Goal: Transaction & Acquisition: Purchase product/service

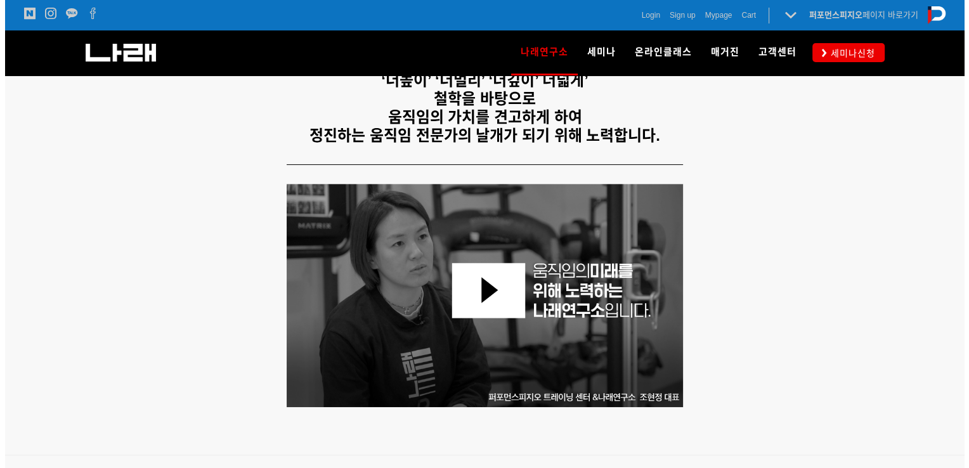
scroll to position [127, 0]
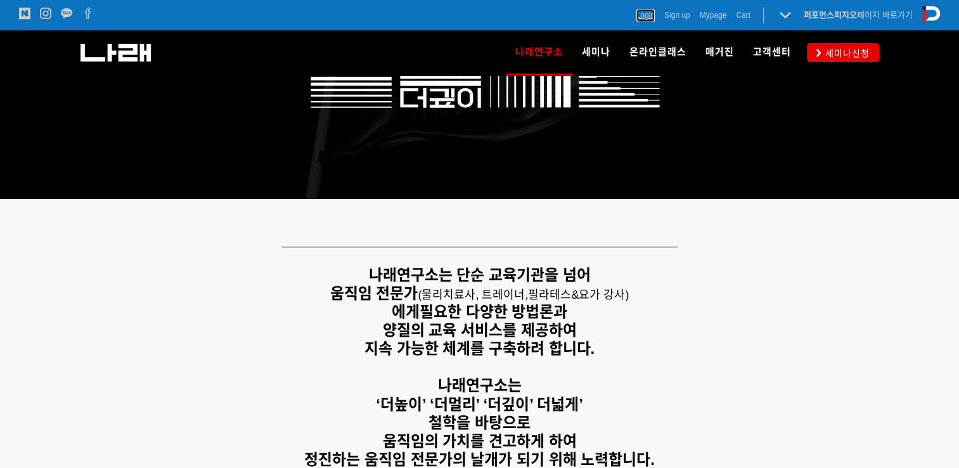
click at [642, 13] on span "Login" at bounding box center [646, 15] width 18 height 13
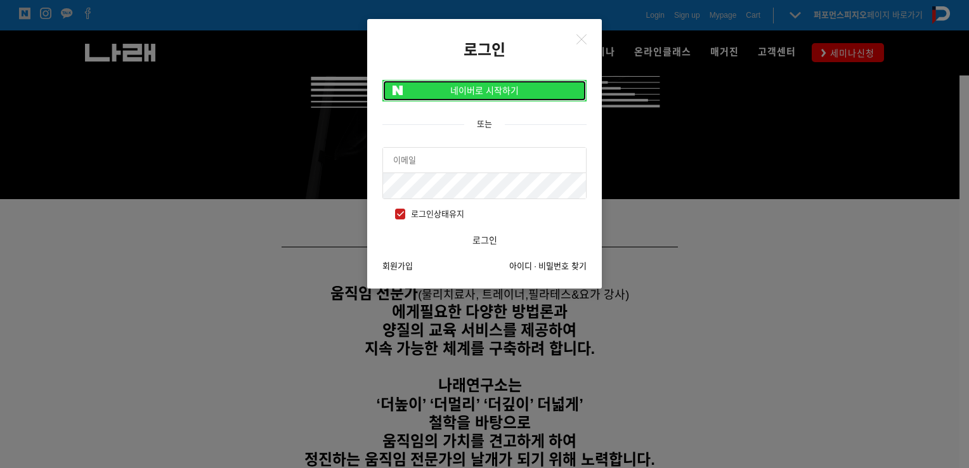
click at [494, 93] on link "네이버로 시작하기" at bounding box center [484, 91] width 204 height 22
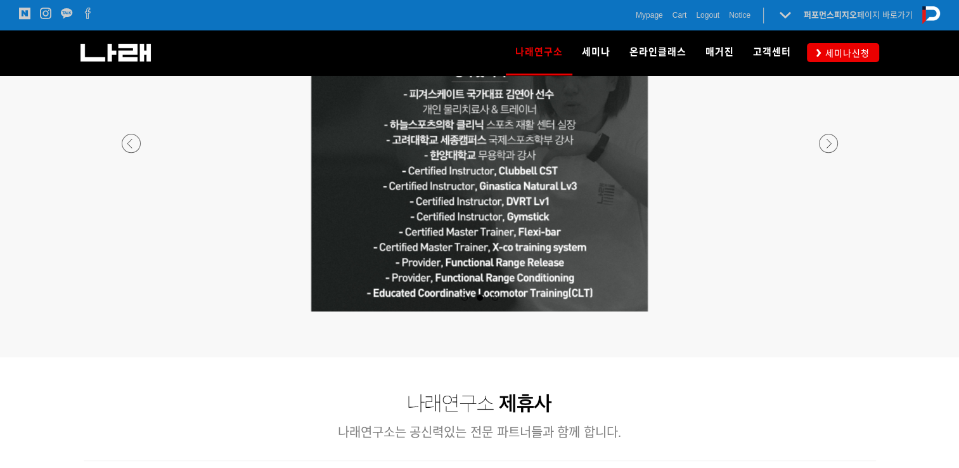
scroll to position [1141, 0]
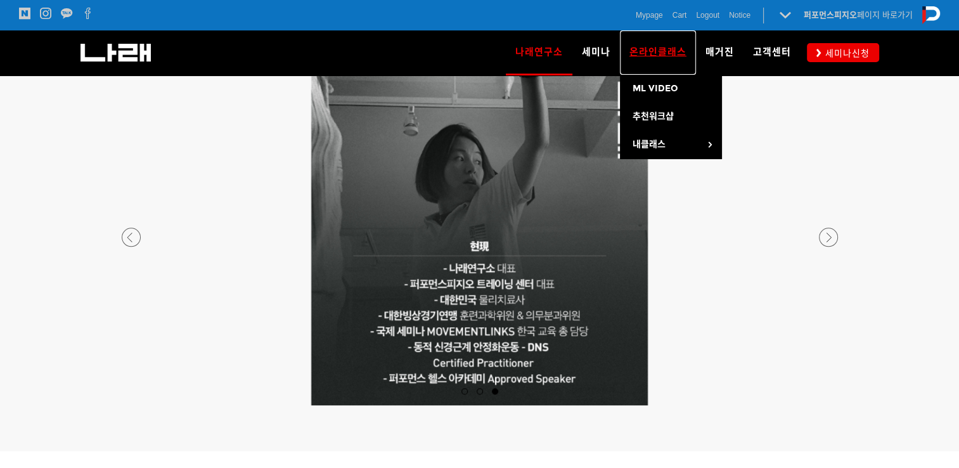
click at [642, 58] on span "온라인클래스" at bounding box center [658, 51] width 57 height 11
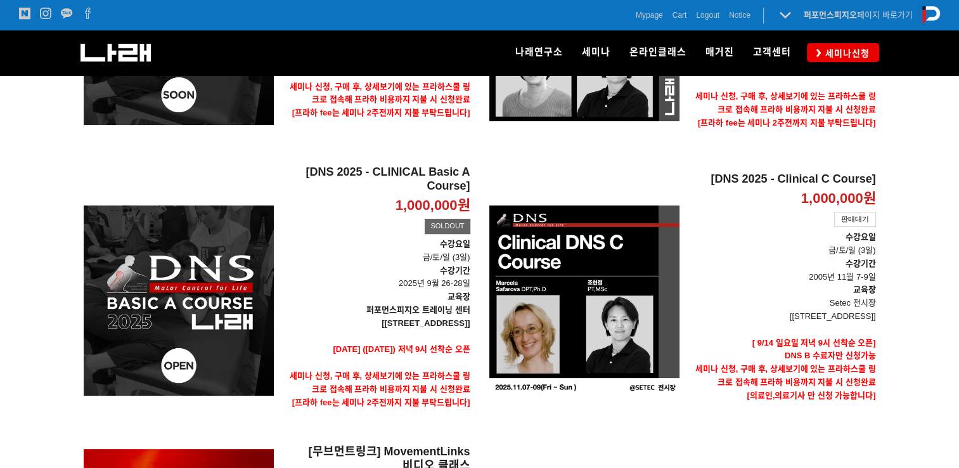
scroll to position [380, 0]
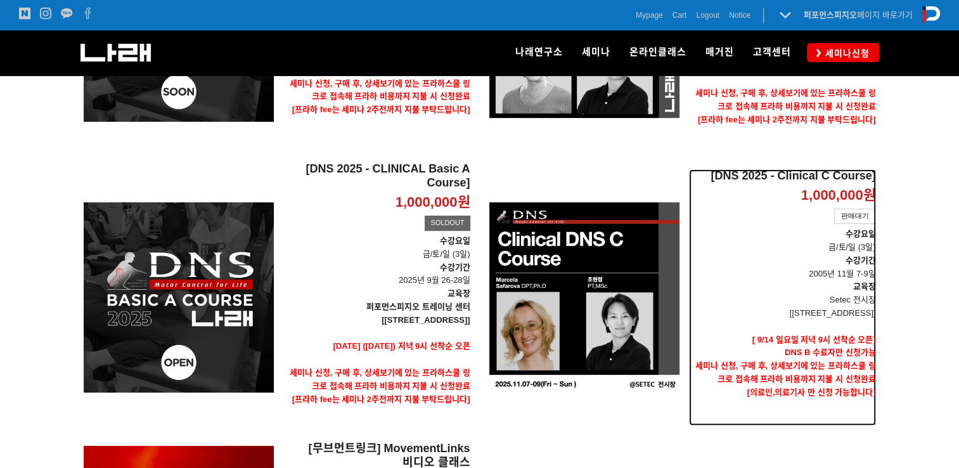
click at [833, 267] on p "수강기간 2005년 11월 7-9일" at bounding box center [782, 267] width 187 height 27
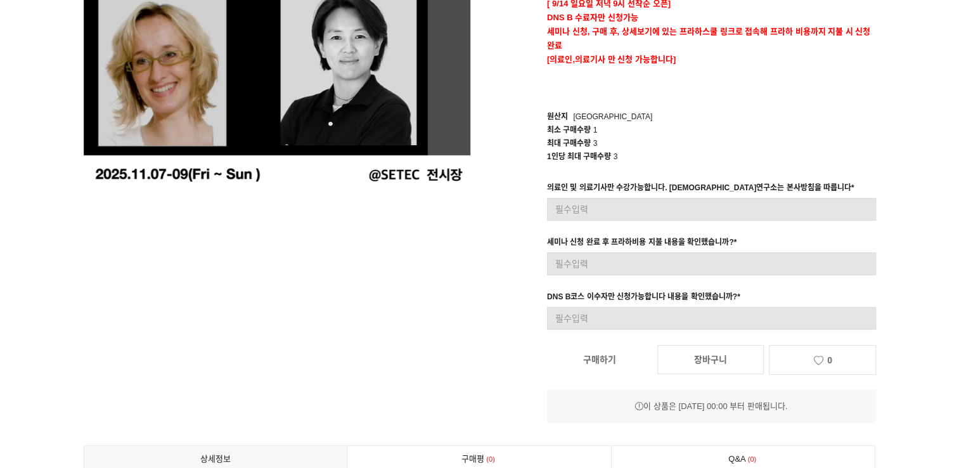
scroll to position [317, 0]
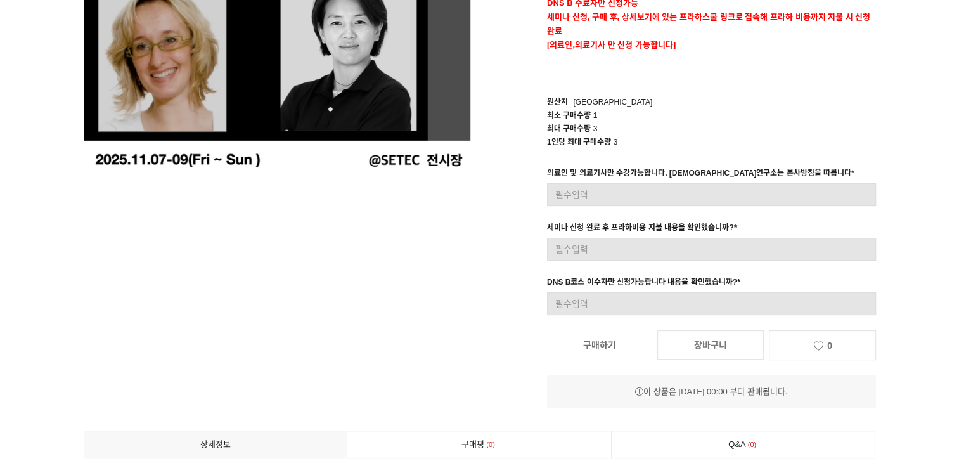
click at [725, 354] on link "장바구니" at bounding box center [710, 344] width 107 height 29
drag, startPoint x: 829, startPoint y: 73, endPoint x: 831, endPoint y: 93, distance: 20.3
click at [831, 75] on p at bounding box center [711, 74] width 329 height 14
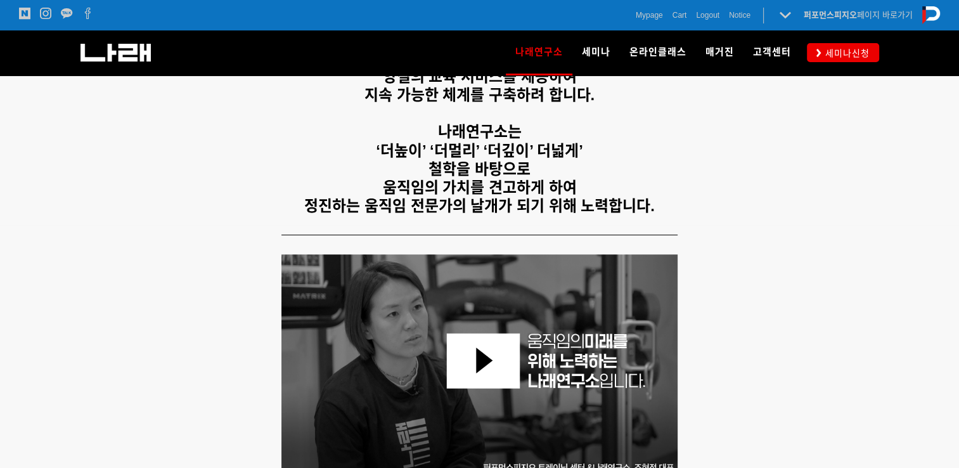
scroll to position [634, 0]
